Goal: Understand process/instructions

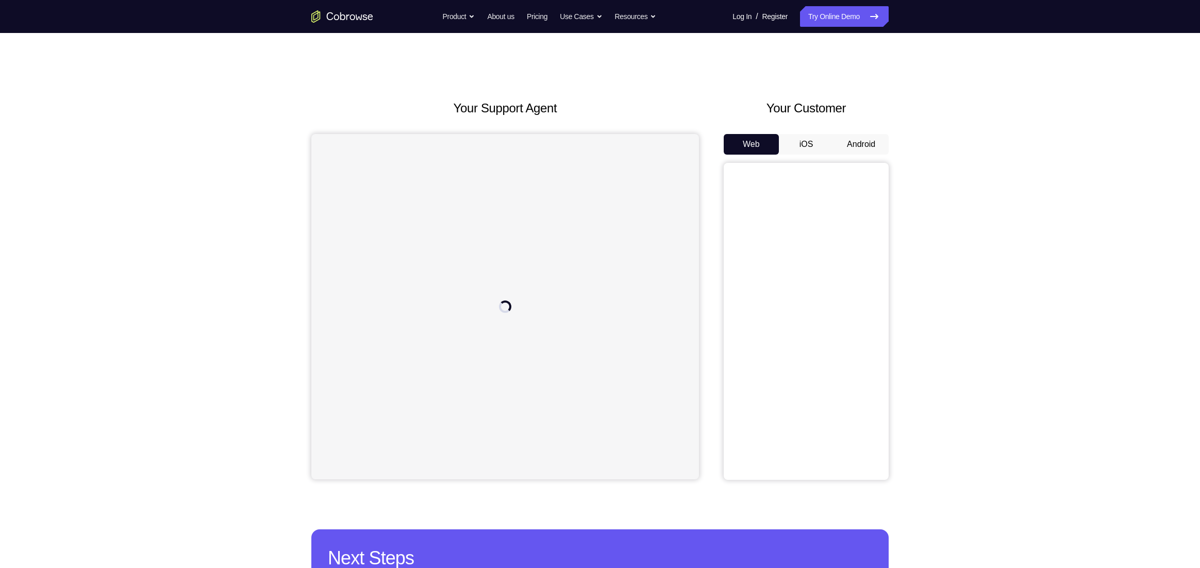
click at [858, 128] on div "Your Customer Web iOS Android" at bounding box center [806, 289] width 165 height 381
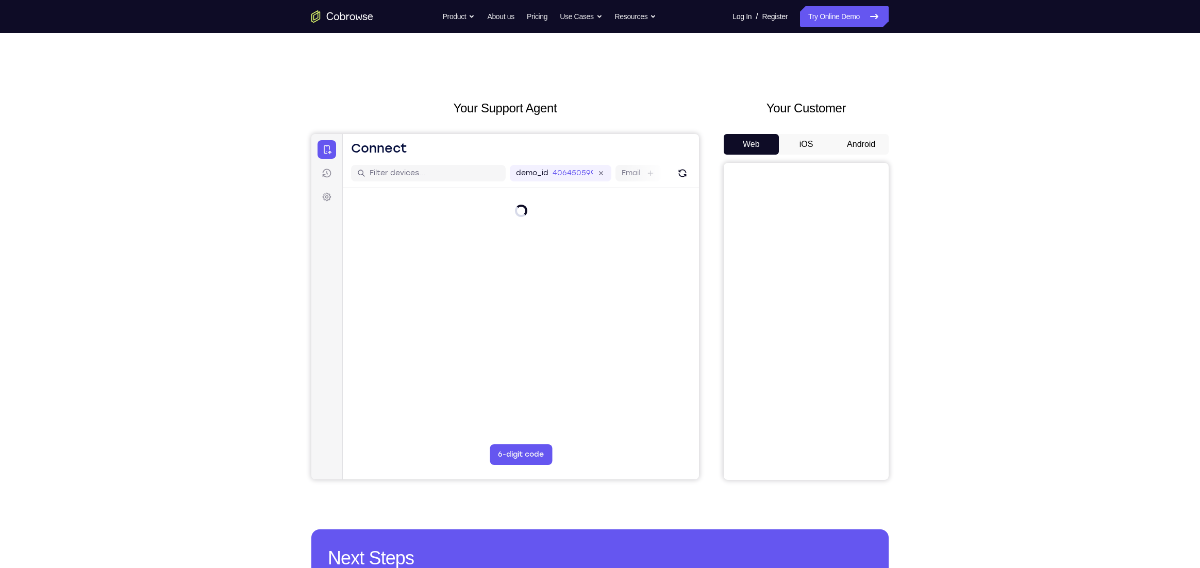
click at [862, 137] on button "Android" at bounding box center [860, 144] width 55 height 21
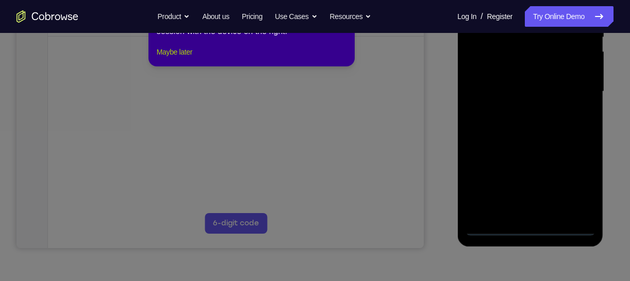
click at [192, 58] on button "Maybe later" at bounding box center [175, 52] width 36 height 12
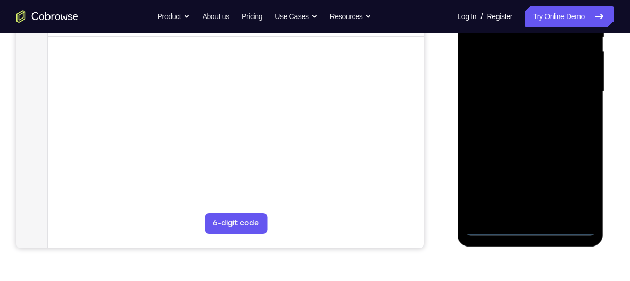
scroll to position [299, 0]
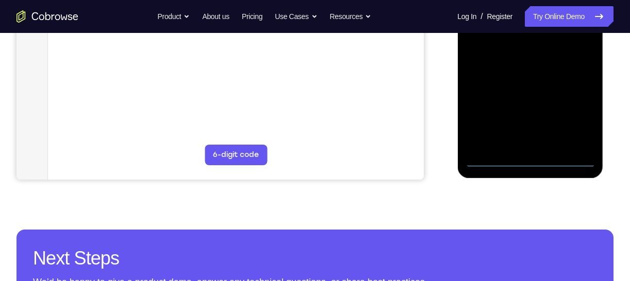
click at [528, 162] on div at bounding box center [530, 23] width 130 height 289
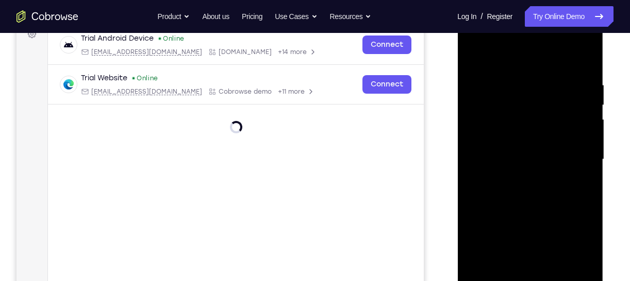
scroll to position [162, 0]
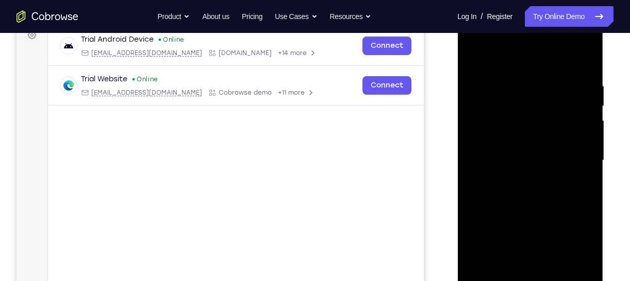
click at [579, 254] on div at bounding box center [530, 160] width 130 height 289
click at [575, 249] on div at bounding box center [530, 160] width 130 height 289
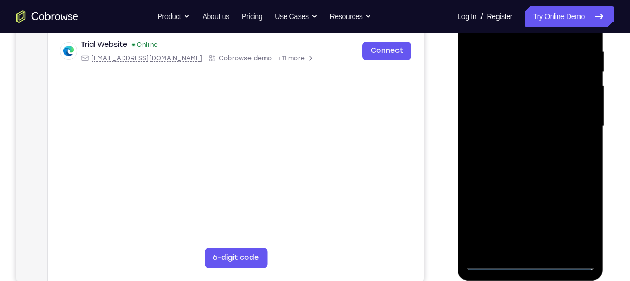
scroll to position [128, 0]
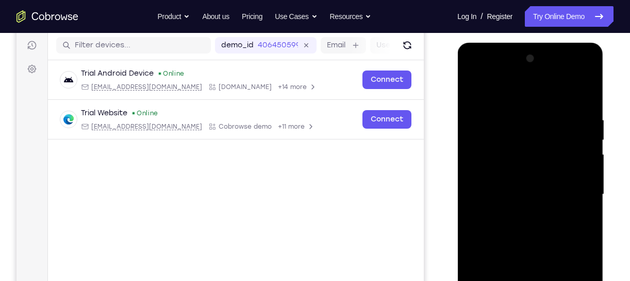
click at [521, 98] on div at bounding box center [530, 195] width 130 height 289
click at [536, 94] on div at bounding box center [530, 195] width 130 height 289
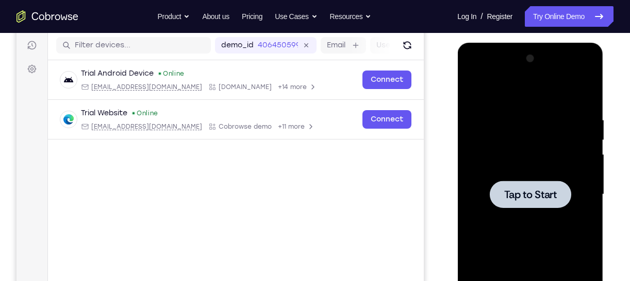
click at [510, 180] on div at bounding box center [530, 195] width 130 height 289
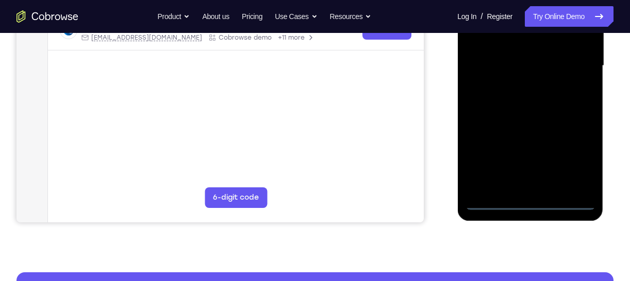
scroll to position [265, 0]
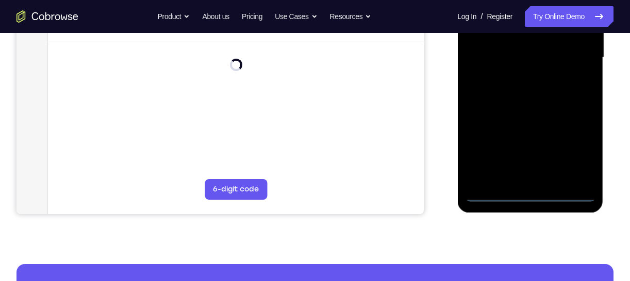
click at [533, 195] on div at bounding box center [530, 57] width 130 height 289
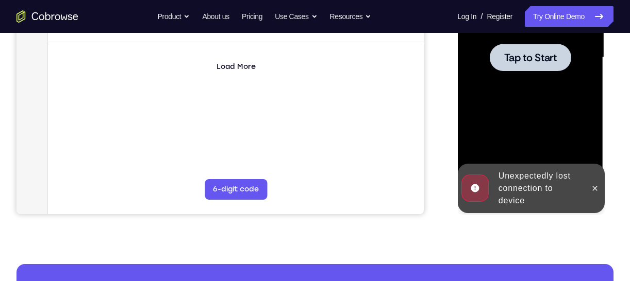
click at [534, 80] on div at bounding box center [530, 57] width 130 height 289
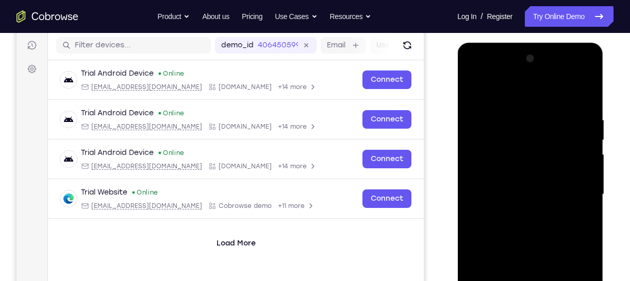
scroll to position [196, 0]
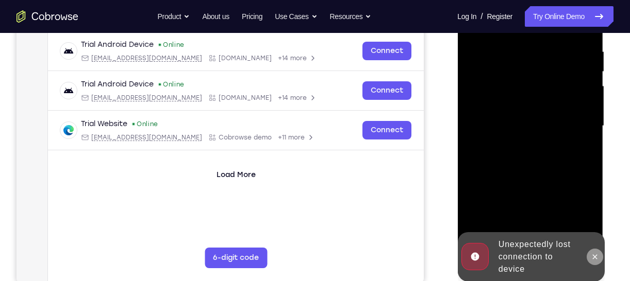
click at [589, 255] on button at bounding box center [594, 257] width 16 height 16
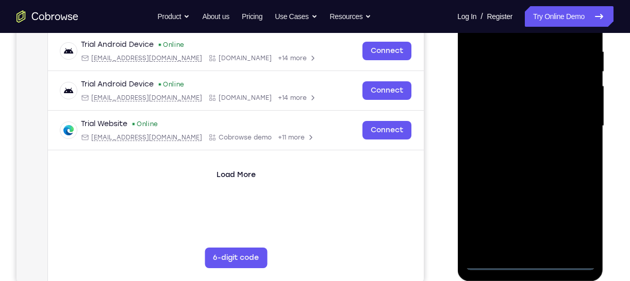
click at [536, 261] on div at bounding box center [530, 126] width 130 height 289
click at [573, 221] on div at bounding box center [530, 126] width 130 height 289
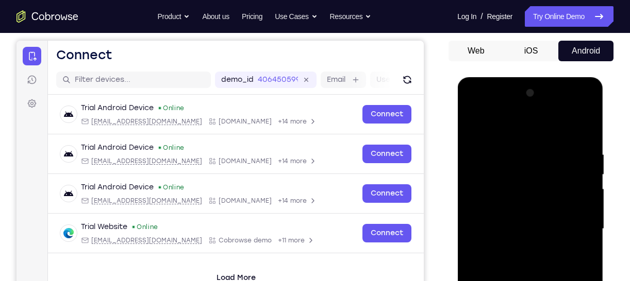
scroll to position [128, 0]
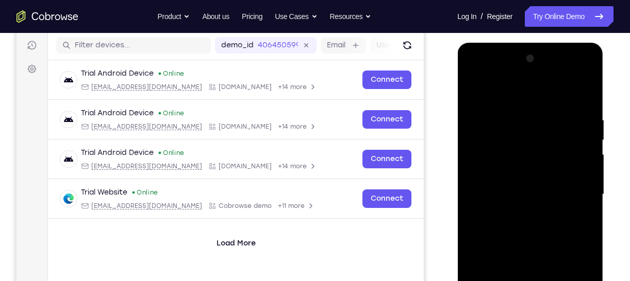
drag, startPoint x: 516, startPoint y: 95, endPoint x: 862, endPoint y: 129, distance: 347.6
click at [516, 95] on div at bounding box center [530, 195] width 130 height 289
drag, startPoint x: 577, startPoint y: 189, endPoint x: 858, endPoint y: 102, distance: 294.4
click at [577, 189] on div at bounding box center [530, 195] width 130 height 289
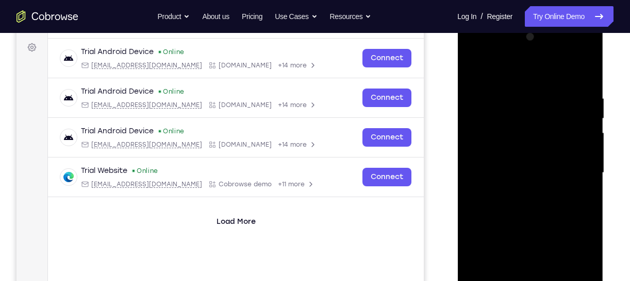
scroll to position [162, 0]
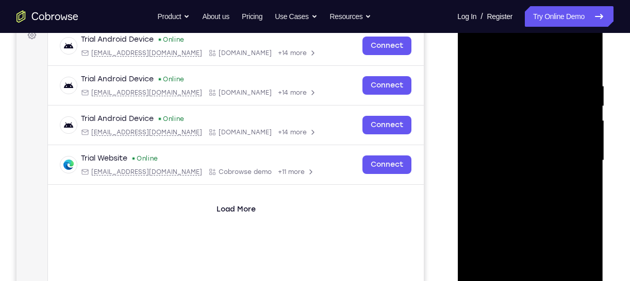
click at [518, 178] on div at bounding box center [530, 160] width 130 height 289
click at [521, 147] on div at bounding box center [530, 160] width 130 height 289
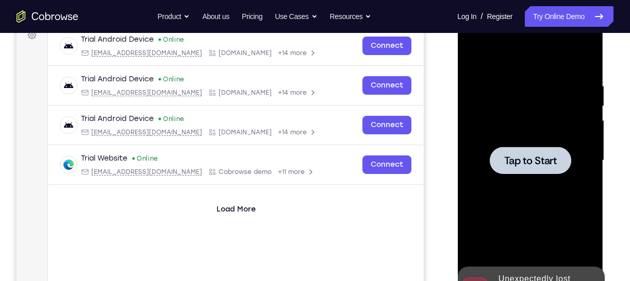
click at [530, 151] on button "Tap to Start" at bounding box center [529, 160] width 81 height 27
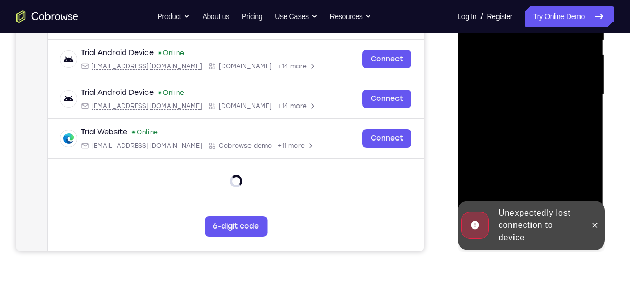
scroll to position [231, 0]
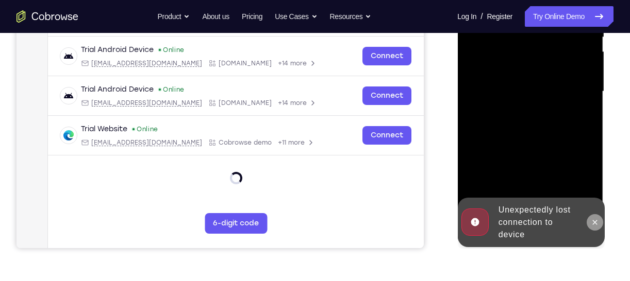
click at [594, 221] on icon at bounding box center [594, 223] width 8 height 8
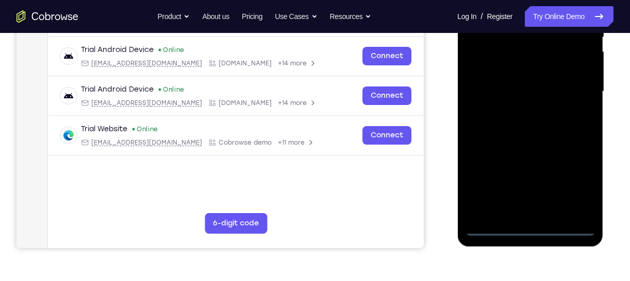
click at [519, 228] on div at bounding box center [530, 91] width 130 height 289
click at [527, 228] on div at bounding box center [530, 91] width 130 height 289
drag, startPoint x: 577, startPoint y: 185, endPoint x: 556, endPoint y: 166, distance: 28.1
click at [577, 185] on div at bounding box center [530, 91] width 130 height 289
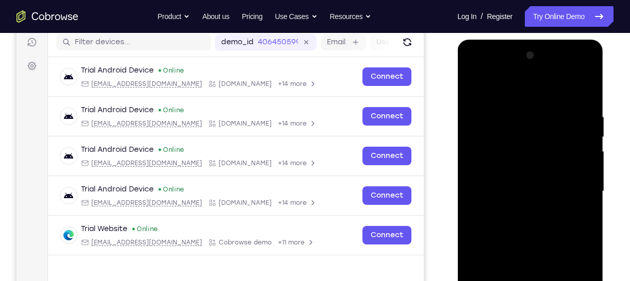
scroll to position [59, 0]
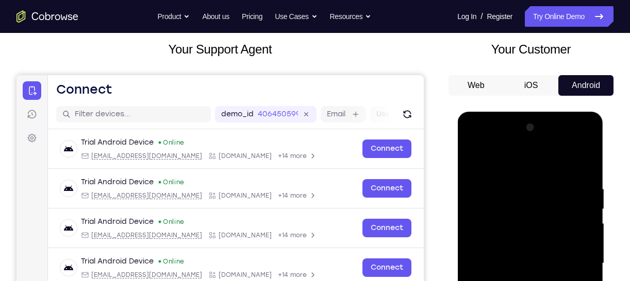
click at [522, 163] on div at bounding box center [530, 264] width 130 height 289
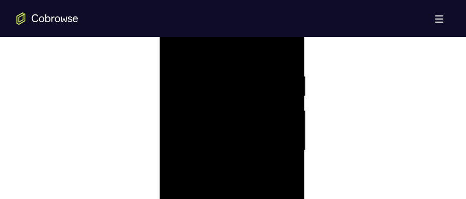
scroll to position [626, 0]
click at [278, 107] on div at bounding box center [233, 109] width 130 height 289
click at [226, 127] on div at bounding box center [233, 109] width 130 height 289
click at [225, 124] on div at bounding box center [233, 135] width 130 height 289
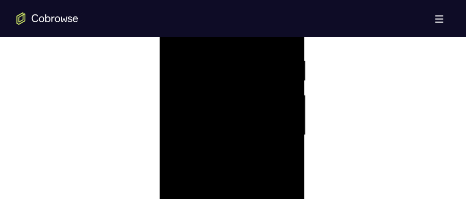
click at [269, 133] on div at bounding box center [233, 135] width 130 height 289
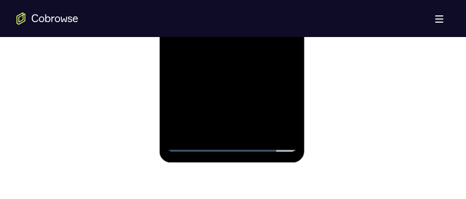
scroll to position [729, 0]
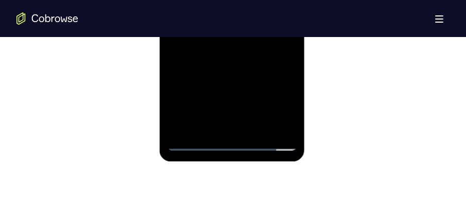
click at [258, 127] on div at bounding box center [233, 6] width 130 height 289
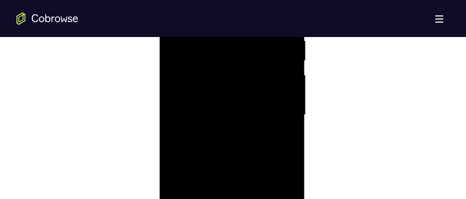
scroll to position [652, 0]
click at [231, 122] on div at bounding box center [233, 84] width 130 height 289
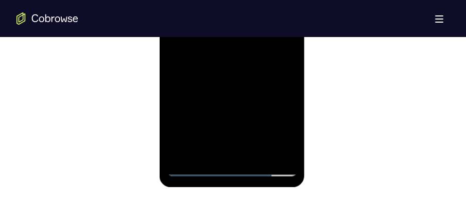
click at [255, 155] on div at bounding box center [233, 32] width 130 height 289
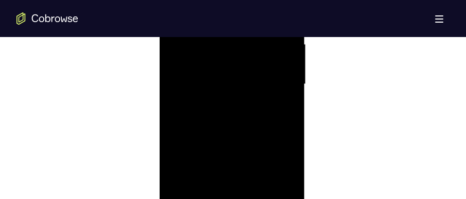
scroll to position [652, 0]
click at [227, 139] on div at bounding box center [233, 84] width 130 height 289
click at [258, 124] on div at bounding box center [233, 84] width 130 height 289
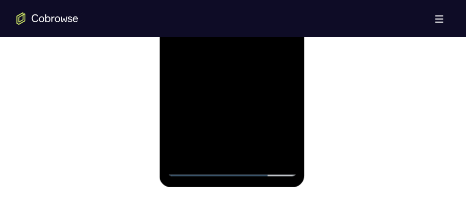
click at [201, 147] on div at bounding box center [233, 32] width 130 height 289
click at [201, 59] on div at bounding box center [233, 32] width 130 height 289
click at [199, 59] on div at bounding box center [233, 32] width 130 height 289
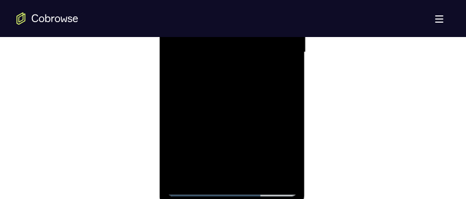
scroll to position [678, 0]
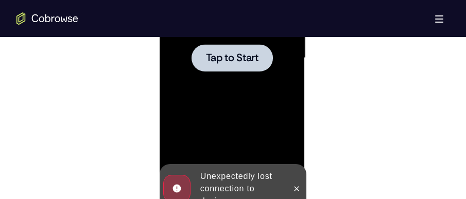
click at [227, 89] on div at bounding box center [233, 58] width 130 height 289
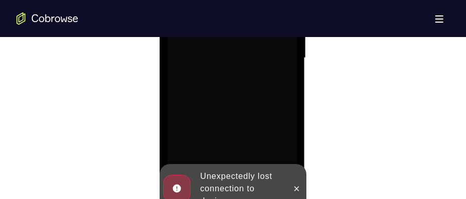
click at [227, 113] on div at bounding box center [233, 58] width 130 height 289
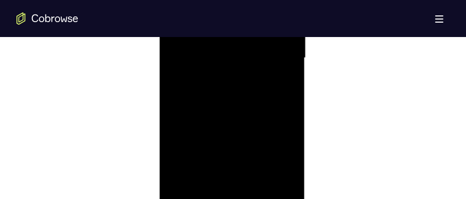
click at [233, 193] on div at bounding box center [233, 58] width 130 height 289
click at [277, 149] on div at bounding box center [233, 58] width 130 height 289
click at [231, 63] on div at bounding box center [233, 161] width 130 height 289
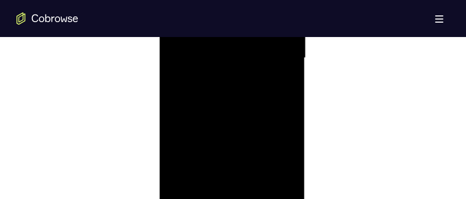
click at [275, 53] on div at bounding box center [233, 58] width 130 height 289
click at [223, 179] on div at bounding box center [233, 161] width 130 height 289
click at [231, 154] on div at bounding box center [233, 161] width 130 height 289
click at [229, 160] on div at bounding box center [233, 161] width 130 height 289
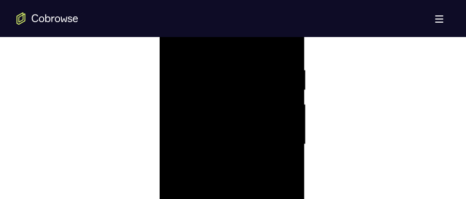
scroll to position [600, 0]
click at [238, 170] on div at bounding box center [233, 135] width 130 height 289
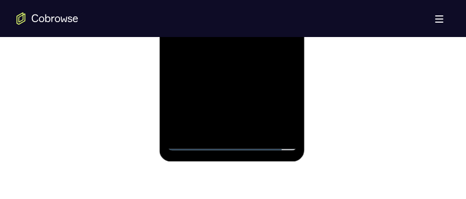
click at [257, 126] on div at bounding box center [233, 6] width 130 height 289
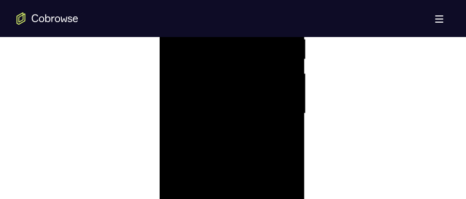
scroll to position [575, 0]
click at [288, 72] on div at bounding box center [233, 161] width 130 height 289
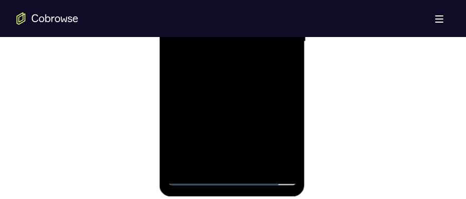
scroll to position [704, 0]
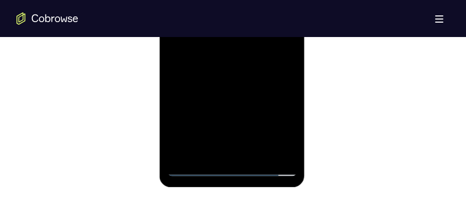
click at [287, 153] on div at bounding box center [233, 32] width 130 height 289
click at [292, 138] on div at bounding box center [233, 32] width 130 height 289
click at [259, 155] on div at bounding box center [233, 32] width 130 height 289
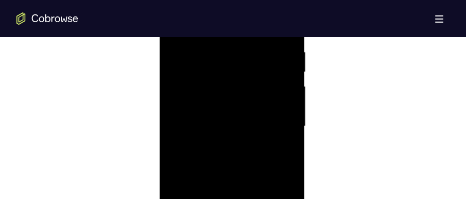
scroll to position [600, 0]
click at [233, 193] on div at bounding box center [233, 135] width 130 height 289
click at [237, 149] on div at bounding box center [233, 109] width 130 height 289
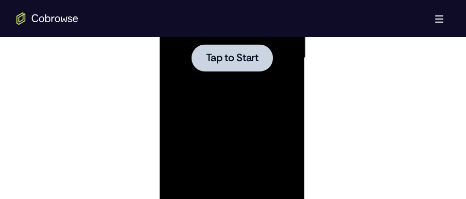
drag, startPoint x: 255, startPoint y: 49, endPoint x: 416, endPoint y: -60, distance: 194.9
click at [255, 49] on div at bounding box center [232, 57] width 81 height 27
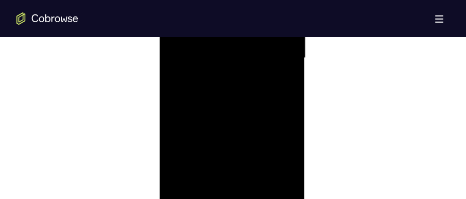
click at [235, 192] on div at bounding box center [233, 58] width 130 height 289
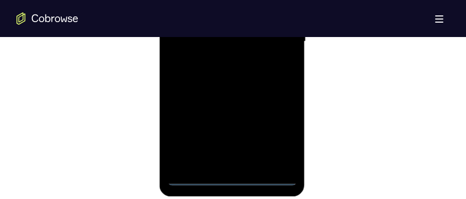
scroll to position [704, 0]
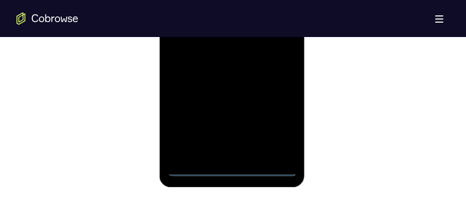
click at [232, 172] on div at bounding box center [233, 32] width 130 height 289
click at [235, 170] on div at bounding box center [233, 32] width 130 height 289
click at [234, 169] on div at bounding box center [233, 32] width 130 height 289
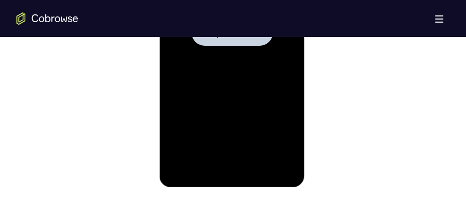
click at [219, 78] on div at bounding box center [233, 32] width 130 height 289
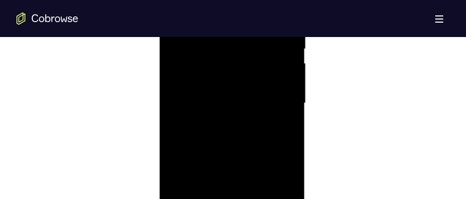
scroll to position [678, 0]
click at [234, 191] on div at bounding box center [233, 58] width 130 height 289
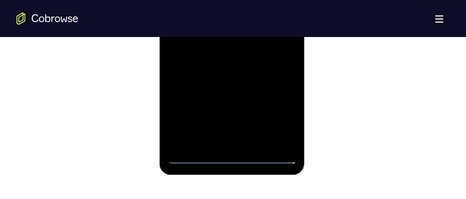
scroll to position [755, 0]
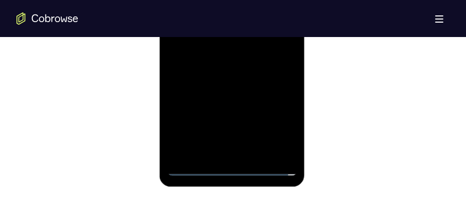
scroll to position [704, 0]
click at [272, 130] on div at bounding box center [233, 32] width 130 height 289
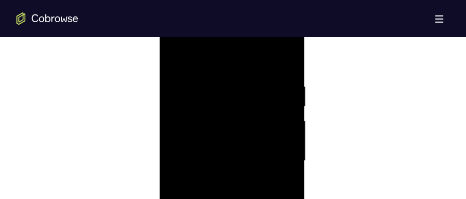
click at [243, 60] on div at bounding box center [233, 161] width 130 height 289
click at [278, 160] on div at bounding box center [233, 161] width 130 height 289
click at [224, 128] on div at bounding box center [233, 109] width 130 height 289
click at [233, 100] on div at bounding box center [233, 109] width 130 height 289
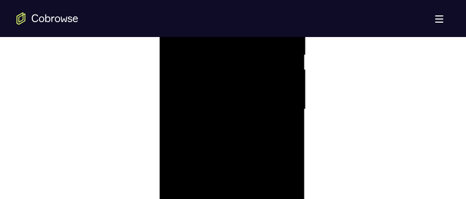
click at [249, 108] on div at bounding box center [233, 109] width 130 height 289
click at [242, 141] on div at bounding box center [233, 109] width 130 height 289
click at [238, 143] on div at bounding box center [233, 109] width 130 height 289
click at [231, 149] on div at bounding box center [233, 109] width 130 height 289
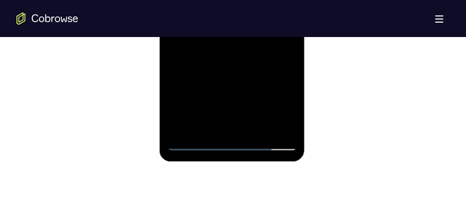
scroll to position [704, 0]
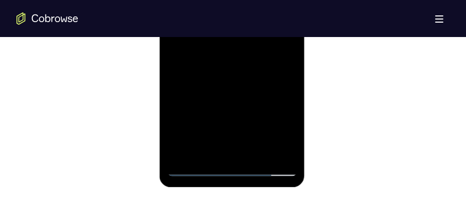
click at [258, 155] on div at bounding box center [233, 32] width 130 height 289
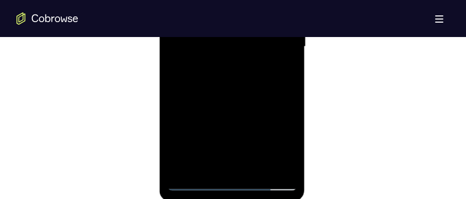
scroll to position [729, 0]
